Goal: Find specific page/section: Find specific page/section

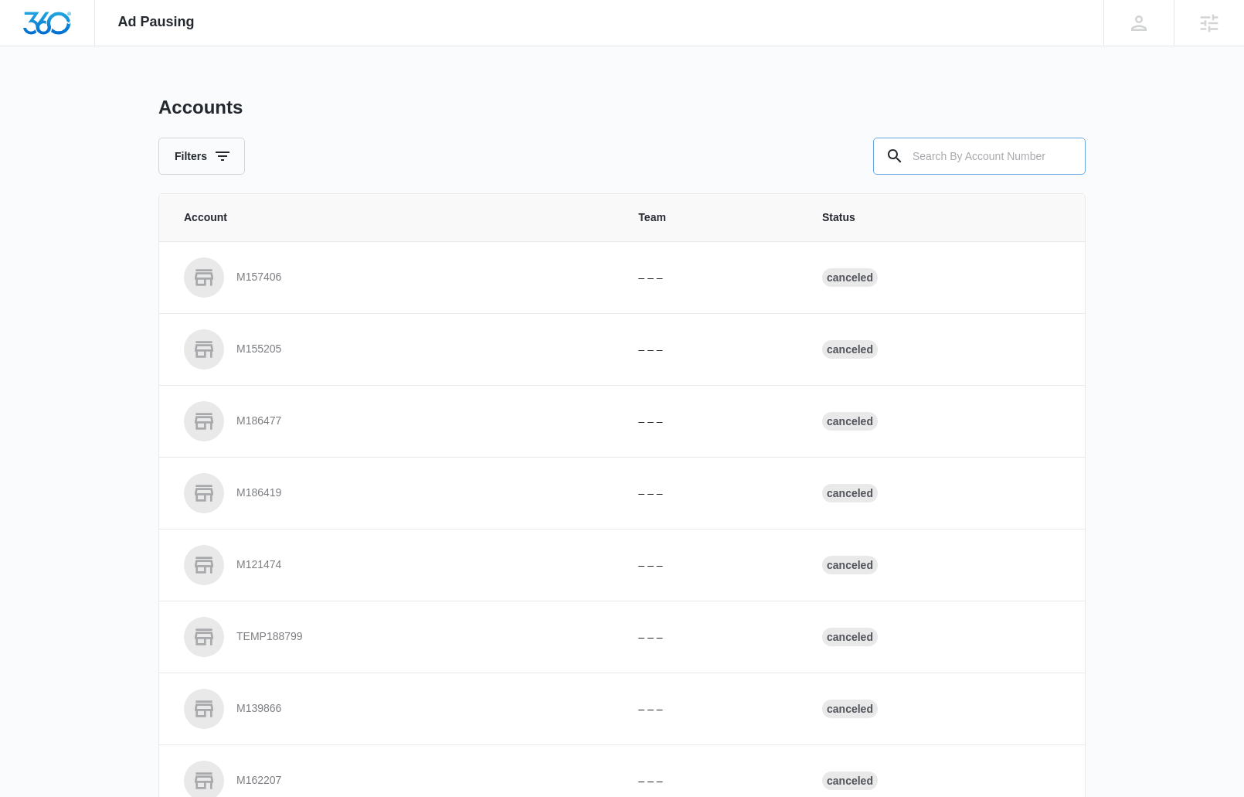
click at [985, 157] on input "text" at bounding box center [979, 156] width 213 height 37
paste input "r M182443"
drag, startPoint x: 919, startPoint y: 153, endPoint x: 850, endPoint y: 144, distance: 69.4
click at [850, 144] on div "Filters r M182443" at bounding box center [622, 156] width 928 height 37
type input "M182443"
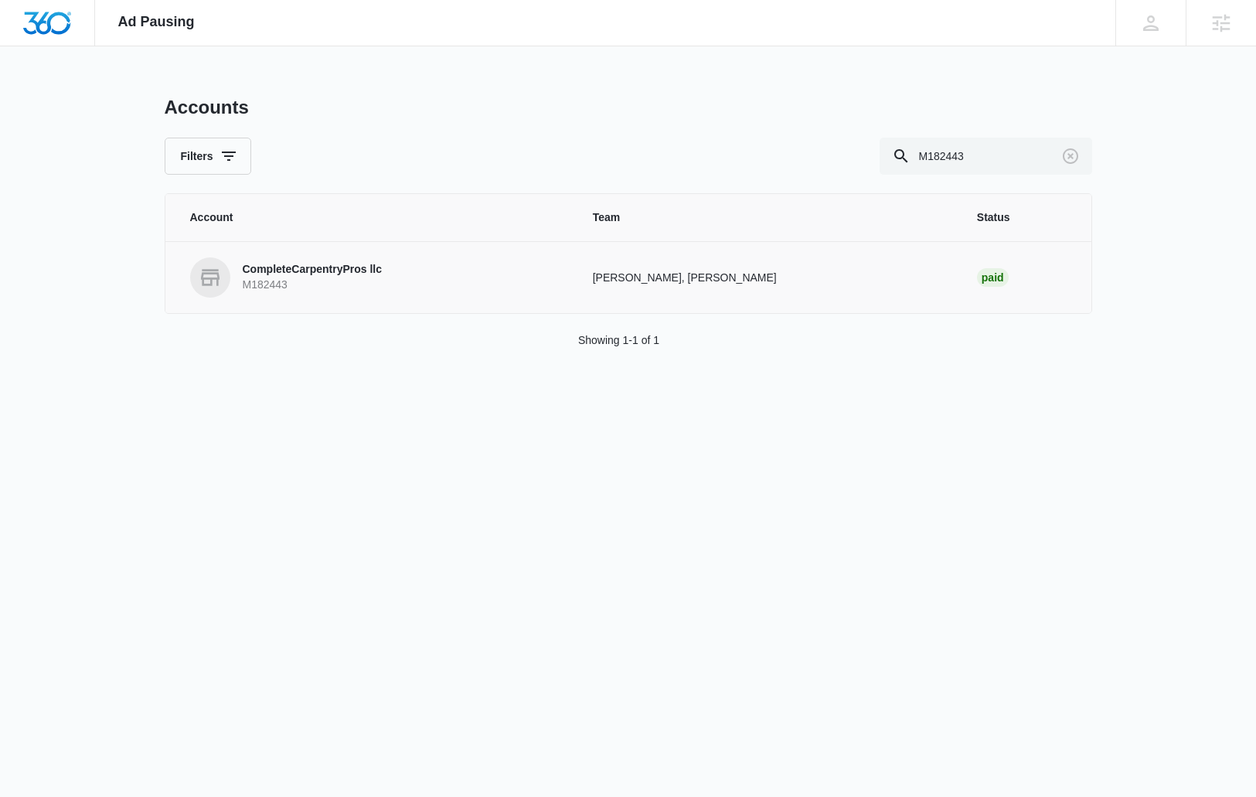
click at [294, 266] on p "CompleteCarpentryPros llc" at bounding box center [313, 269] width 140 height 15
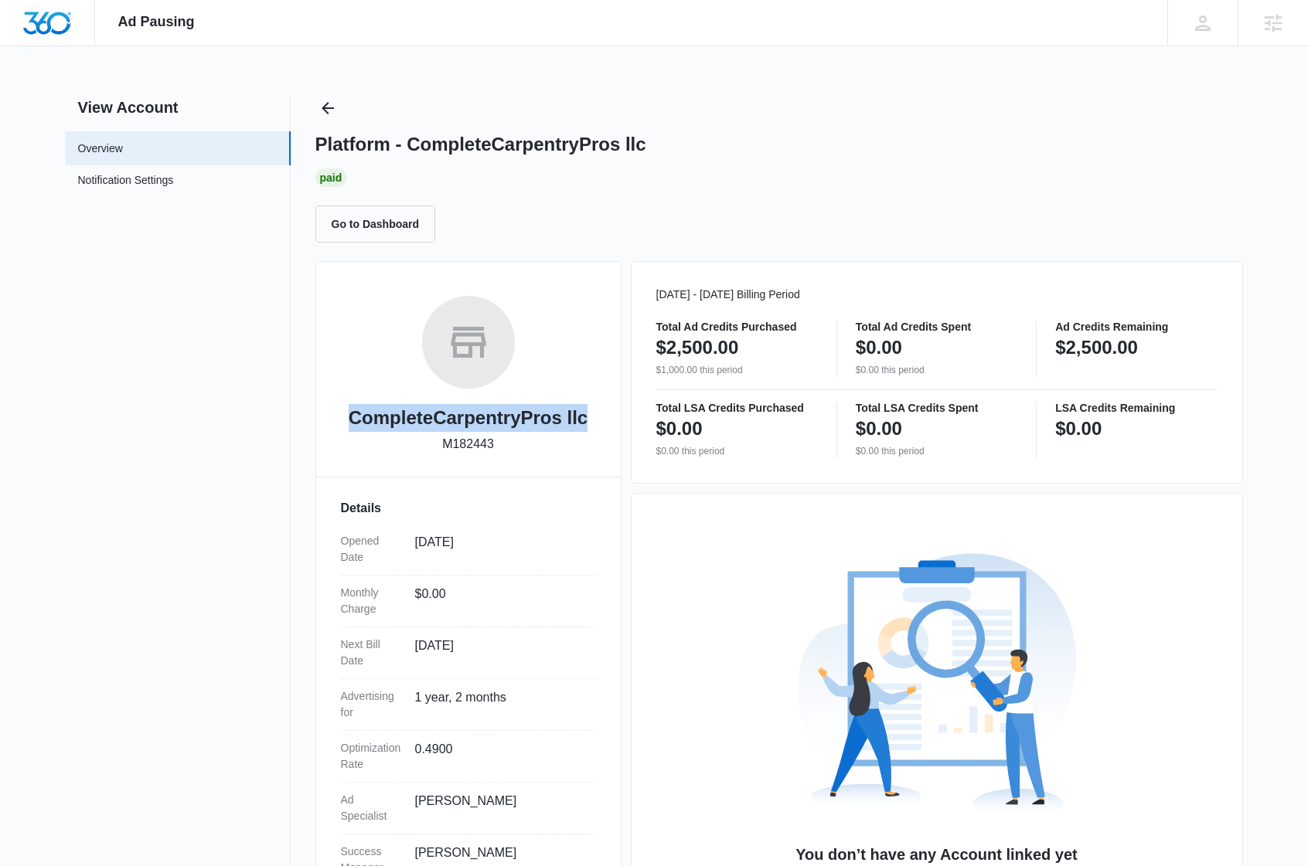
drag, startPoint x: 596, startPoint y: 417, endPoint x: 346, endPoint y: 407, distance: 249.9
click at [346, 407] on div "CompleteCarpentryPros llc M182443 Details Opened Date Jun 12, 2024 Monthly Char…" at bounding box center [468, 613] width 306 height 705
copy h2 "CompleteCarpentryPros llc"
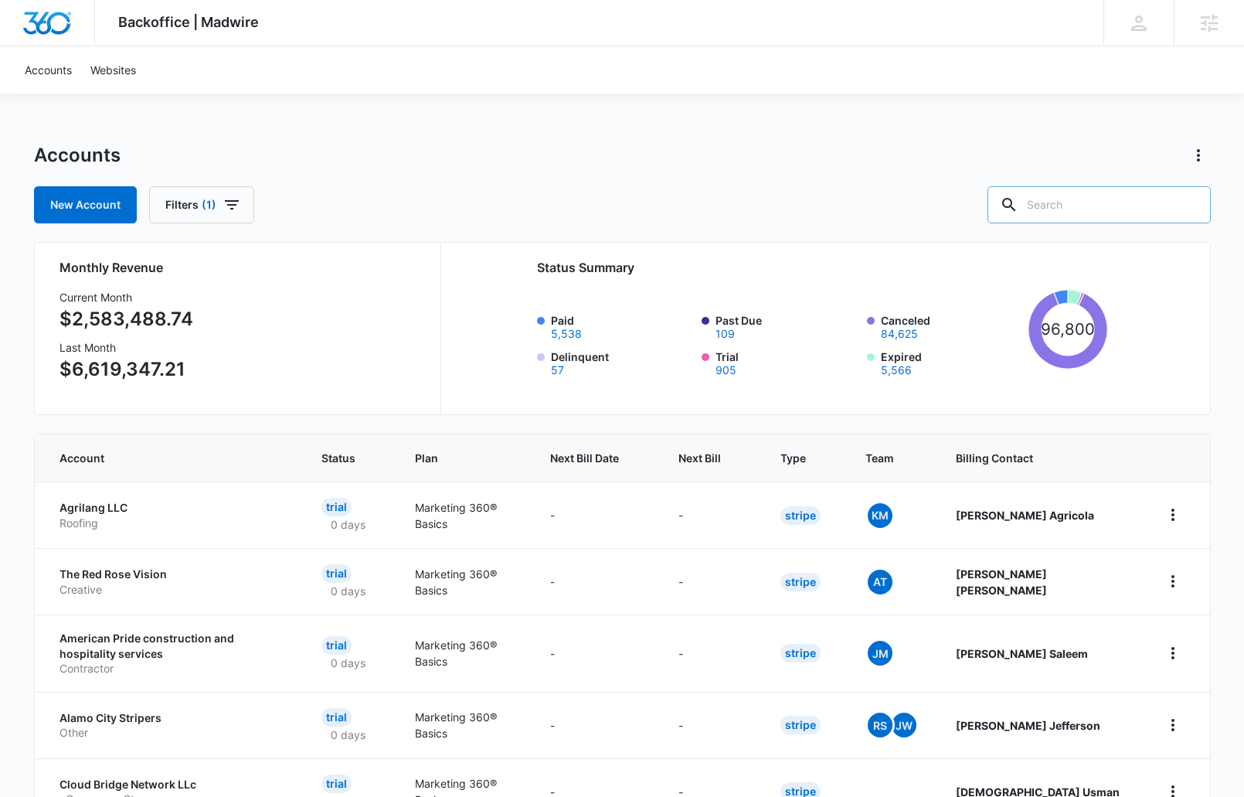
drag, startPoint x: 1107, startPoint y: 213, endPoint x: 1098, endPoint y: 209, distance: 9.3
click at [1106, 213] on input "text" at bounding box center [1099, 204] width 223 height 37
paste input "r M182443"
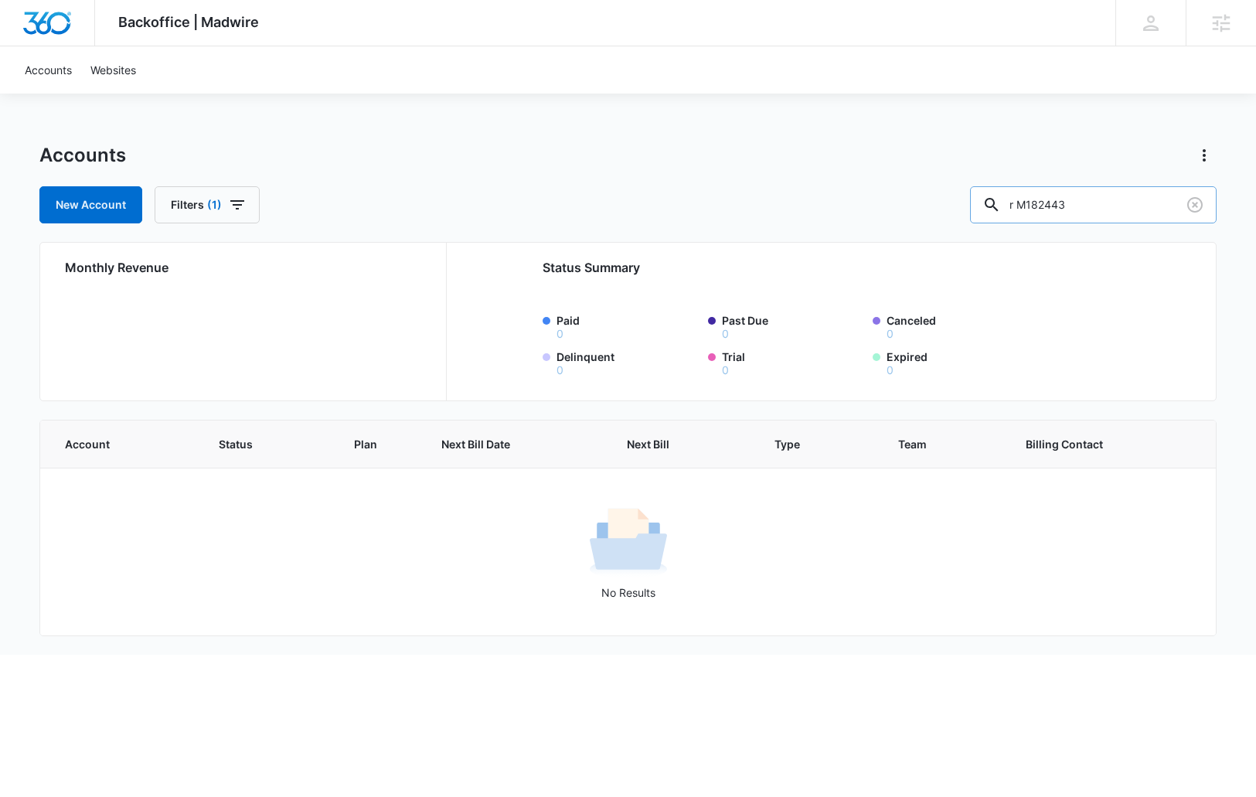
drag, startPoint x: 1063, startPoint y: 199, endPoint x: 1031, endPoint y: 194, distance: 32.1
click at [1031, 194] on div "r M182443" at bounding box center [1093, 204] width 247 height 37
click at [1134, 207] on input "M182443" at bounding box center [1093, 204] width 247 height 37
type input "M182443"
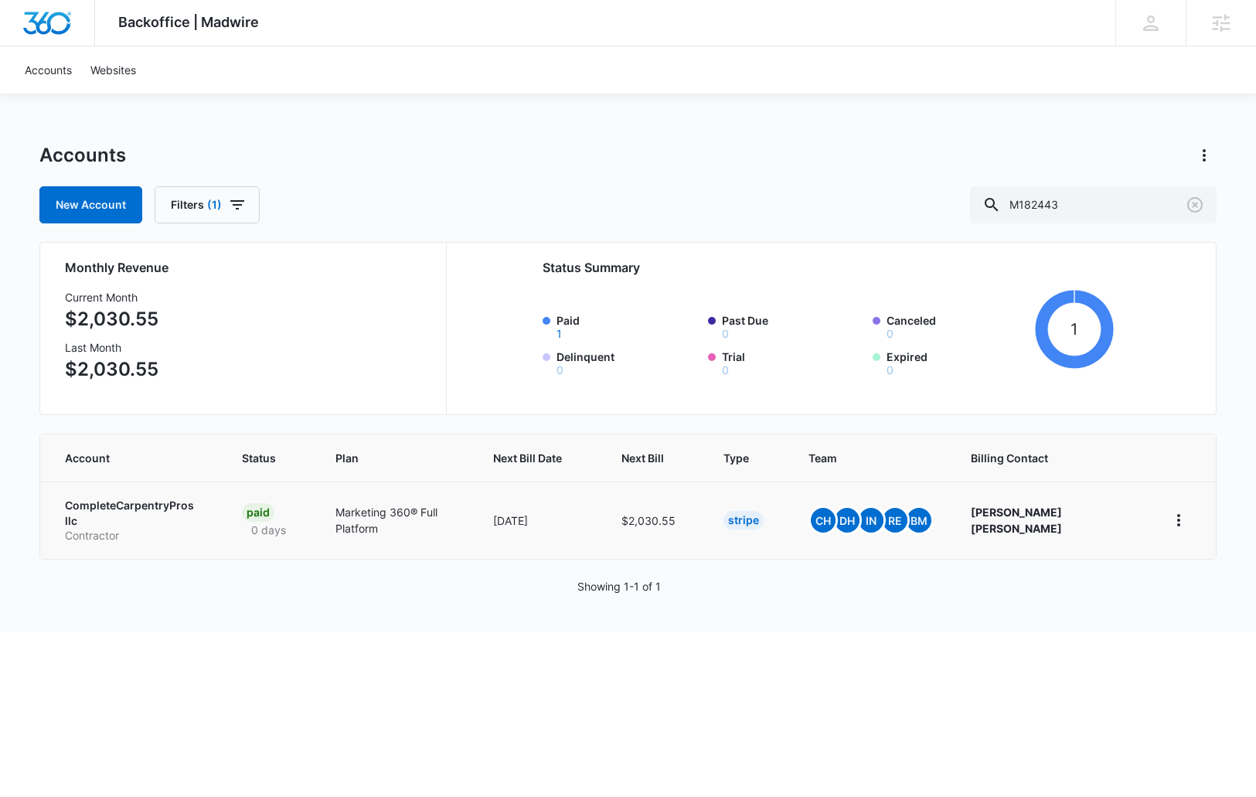
click at [141, 511] on p "CompleteCarpentryPros llc" at bounding box center [135, 513] width 140 height 30
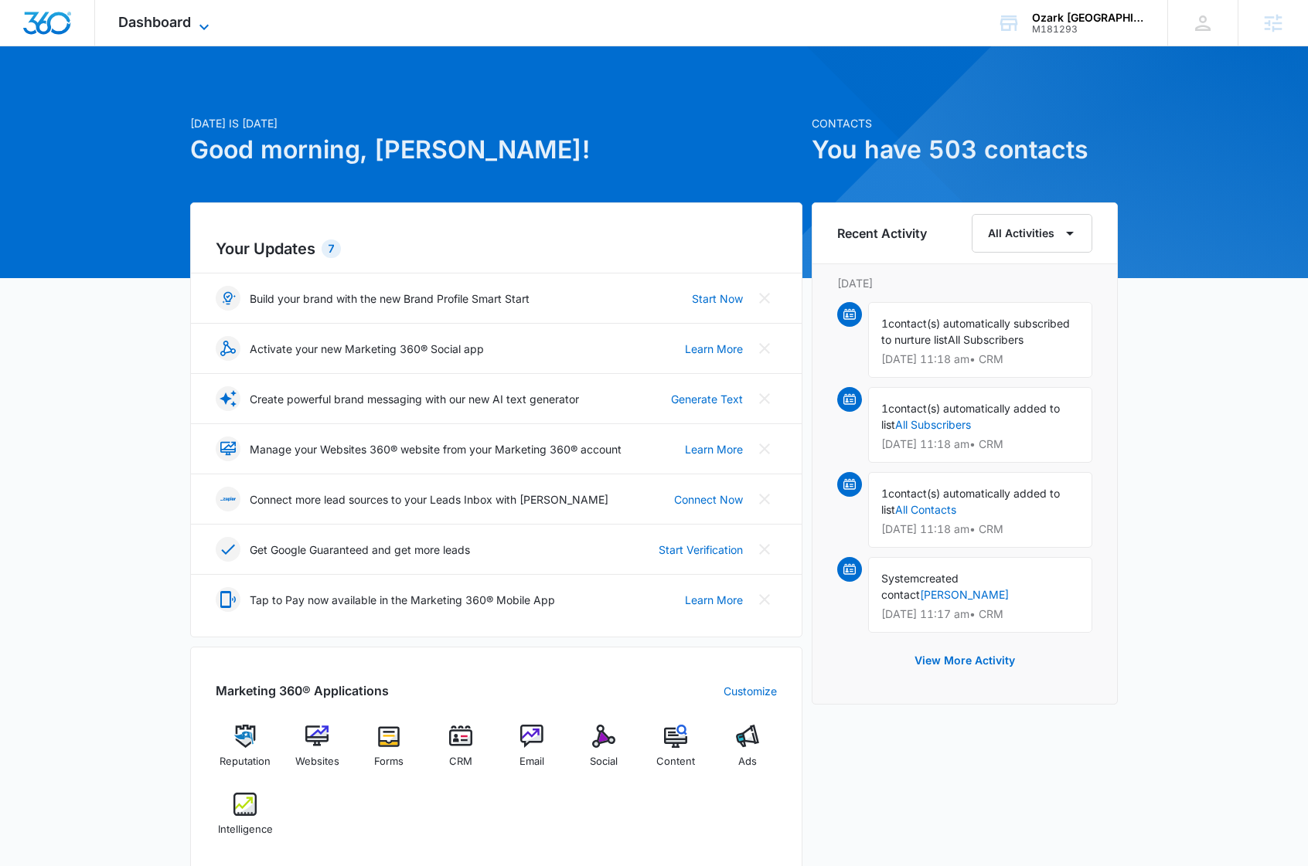
click at [201, 20] on icon at bounding box center [204, 27] width 19 height 19
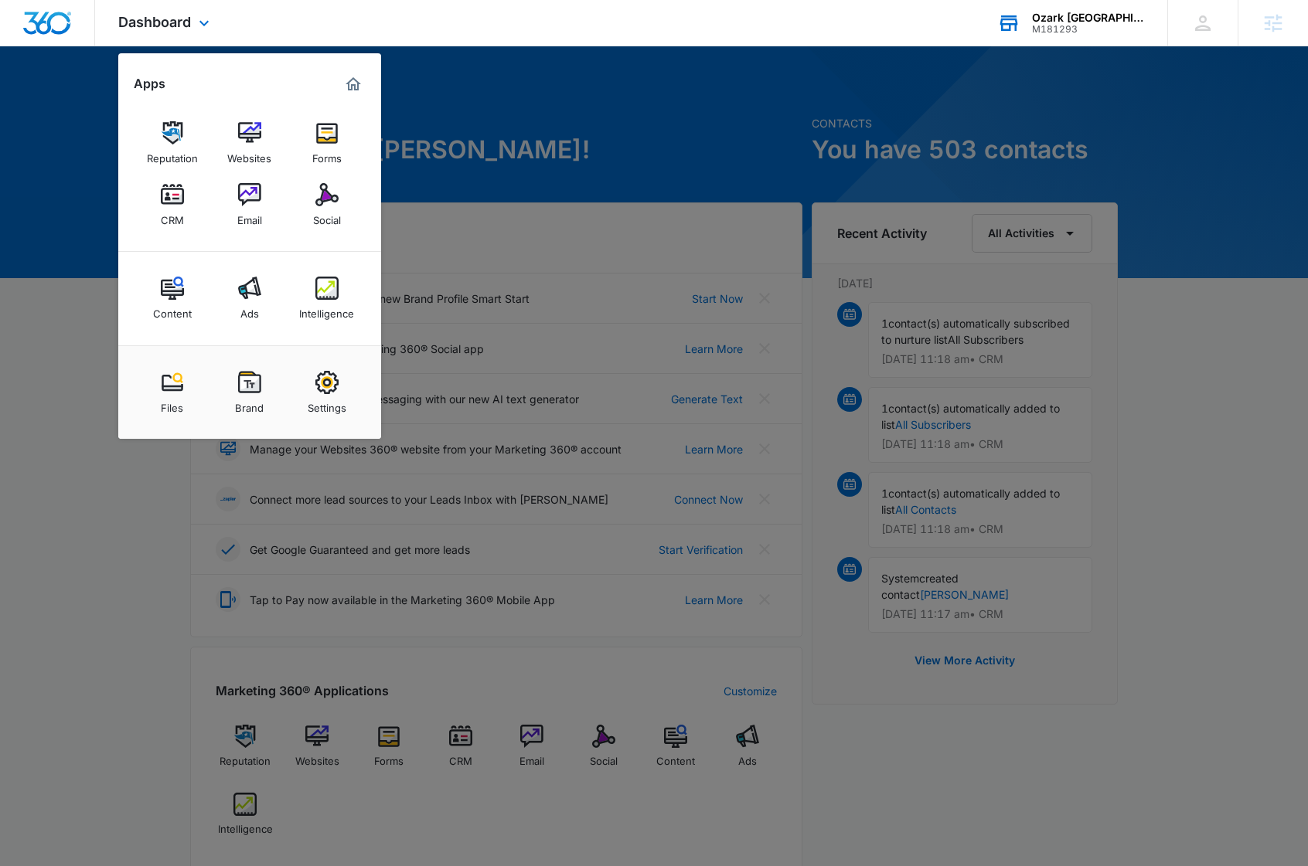
drag, startPoint x: 1091, startPoint y: 22, endPoint x: 1097, endPoint y: 33, distance: 12.8
click at [1091, 22] on div "Ozark Stone Yard" at bounding box center [1088, 18] width 113 height 12
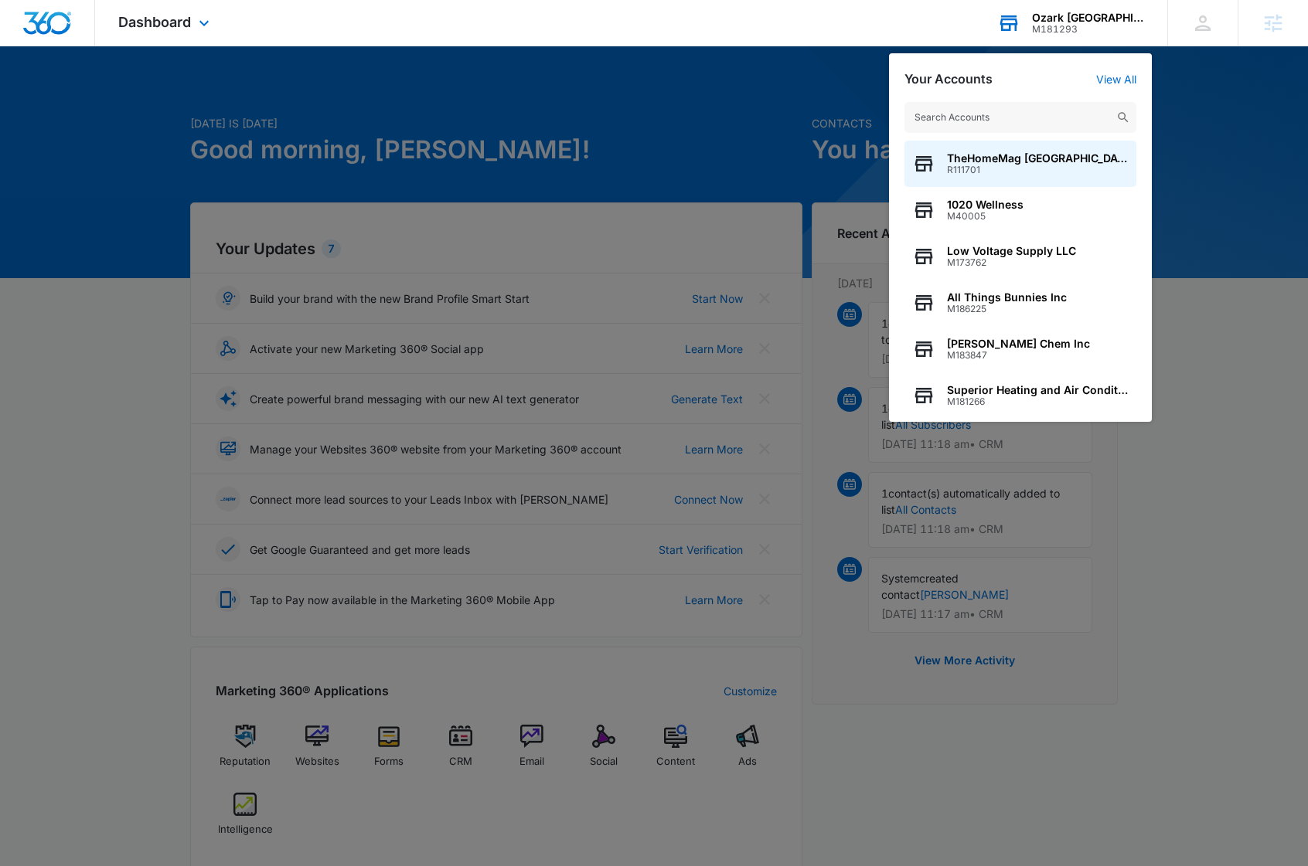
click at [1006, 119] on input "text" at bounding box center [1020, 117] width 232 height 31
type input "M182443"
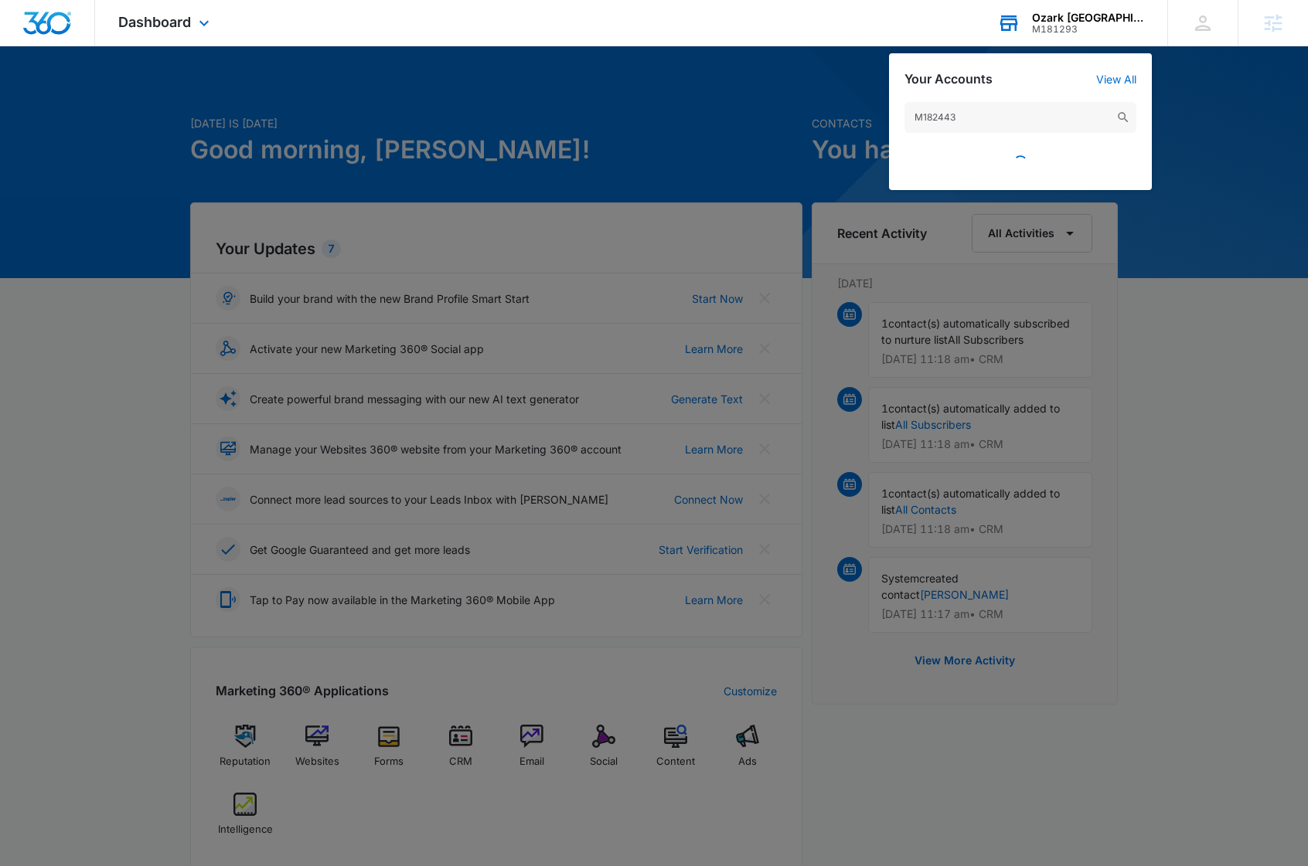
click at [949, 115] on input "M182443" at bounding box center [1020, 117] width 232 height 31
